Goal: Task Accomplishment & Management: Use online tool/utility

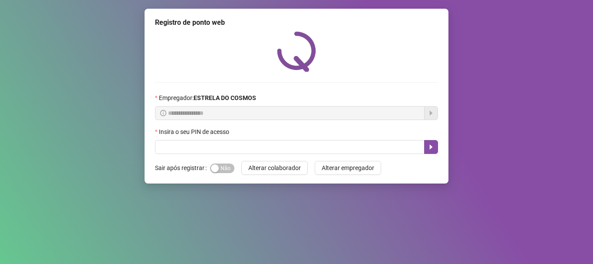
click at [214, 174] on div "Sim Não" at bounding box center [222, 168] width 24 height 14
click at [218, 169] on div "button" at bounding box center [215, 168] width 8 height 8
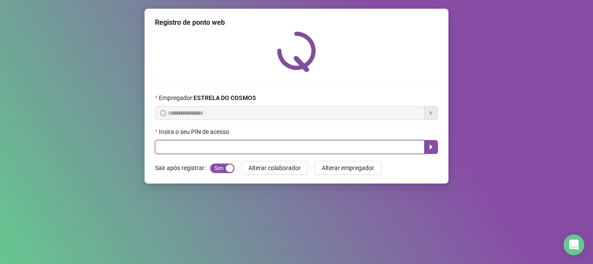
click at [219, 149] on input "text" at bounding box center [290, 147] width 270 height 14
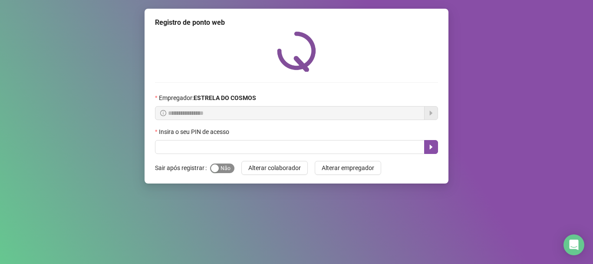
click at [223, 166] on span "Sim Não" at bounding box center [222, 168] width 24 height 10
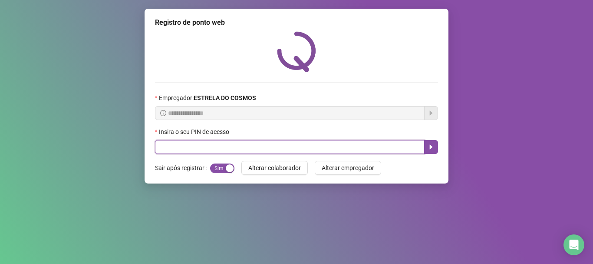
click at [221, 142] on input "text" at bounding box center [290, 147] width 270 height 14
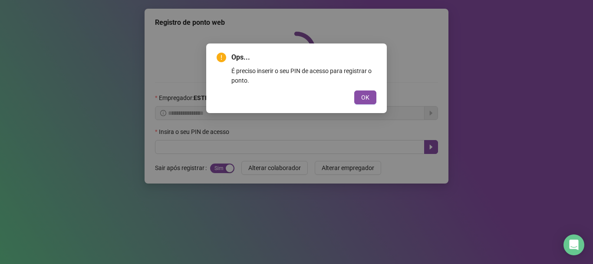
drag, startPoint x: 369, startPoint y: 96, endPoint x: 340, endPoint y: 104, distance: 29.8
click at [369, 95] on span "OK" at bounding box center [365, 98] width 8 height 10
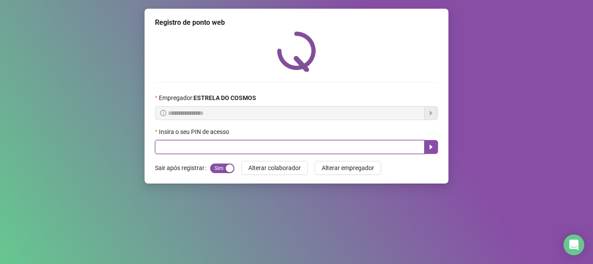
click at [249, 149] on input "text" at bounding box center [290, 147] width 270 height 14
type input "*****"
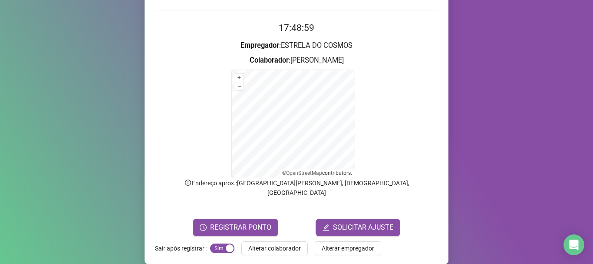
scroll to position [73, 0]
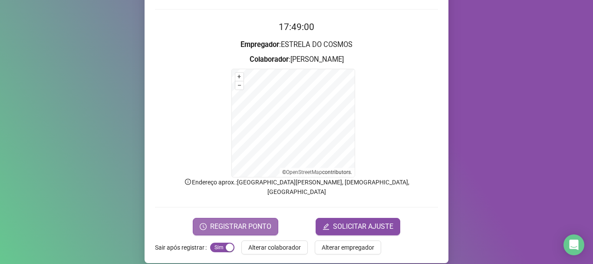
click at [265, 221] on span "REGISTRAR PONTO" at bounding box center [240, 226] width 61 height 10
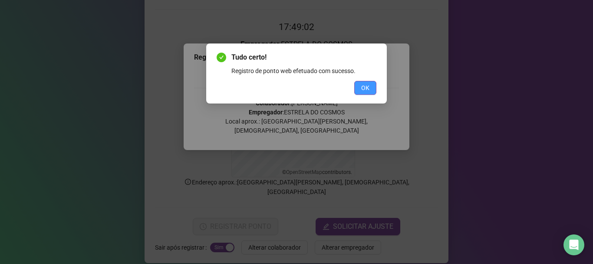
click at [360, 85] on button "OK" at bounding box center [365, 88] width 22 height 14
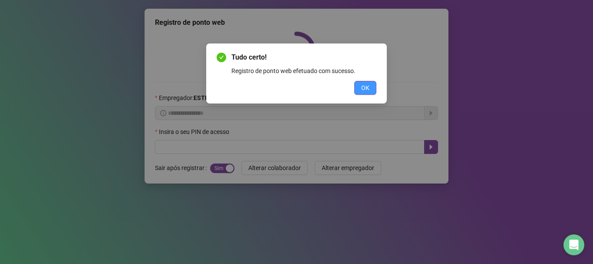
scroll to position [0, 0]
